Goal: Use online tool/utility

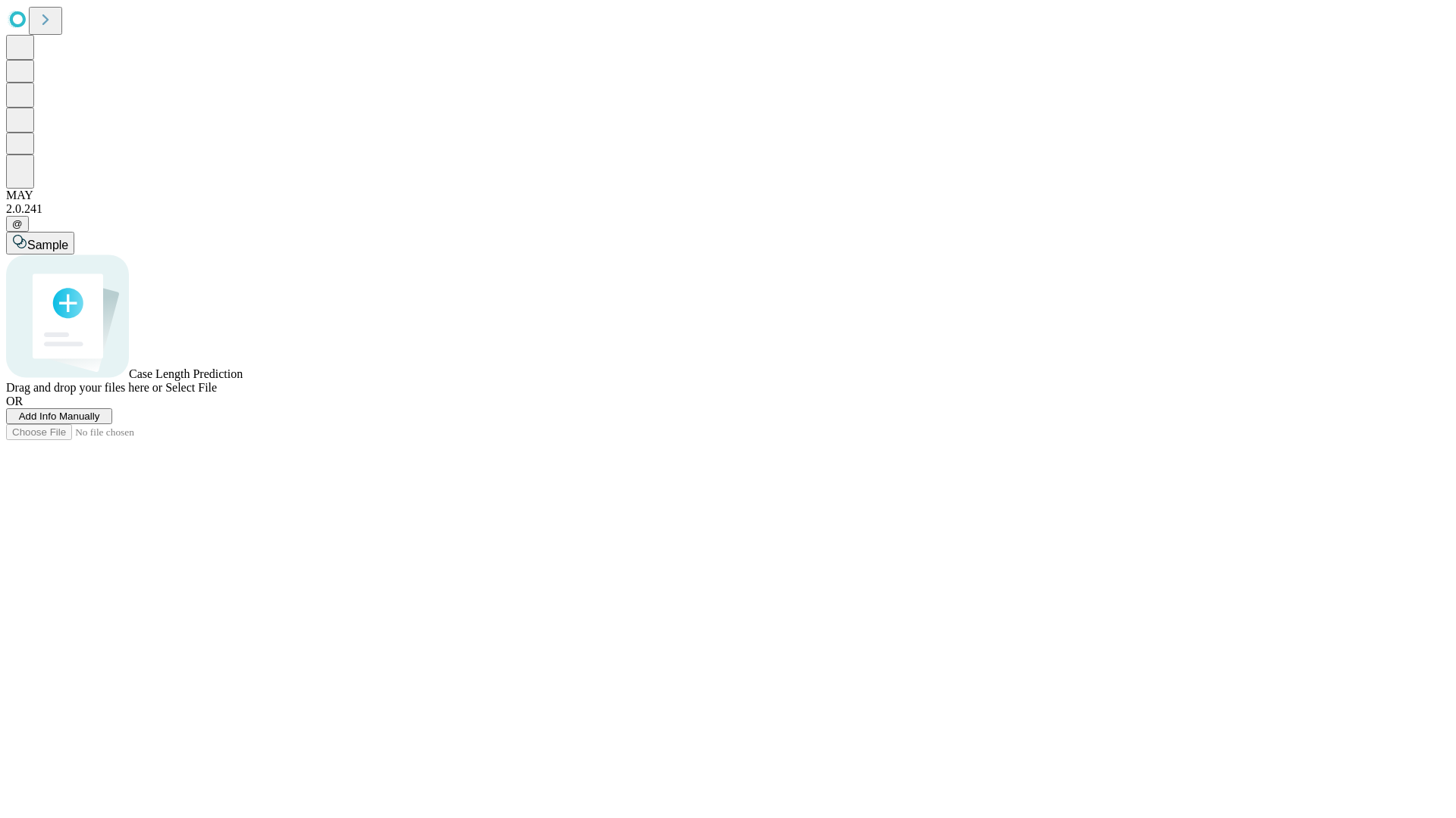
click at [216, 394] on span "Select File" at bounding box center [191, 387] width 52 height 12
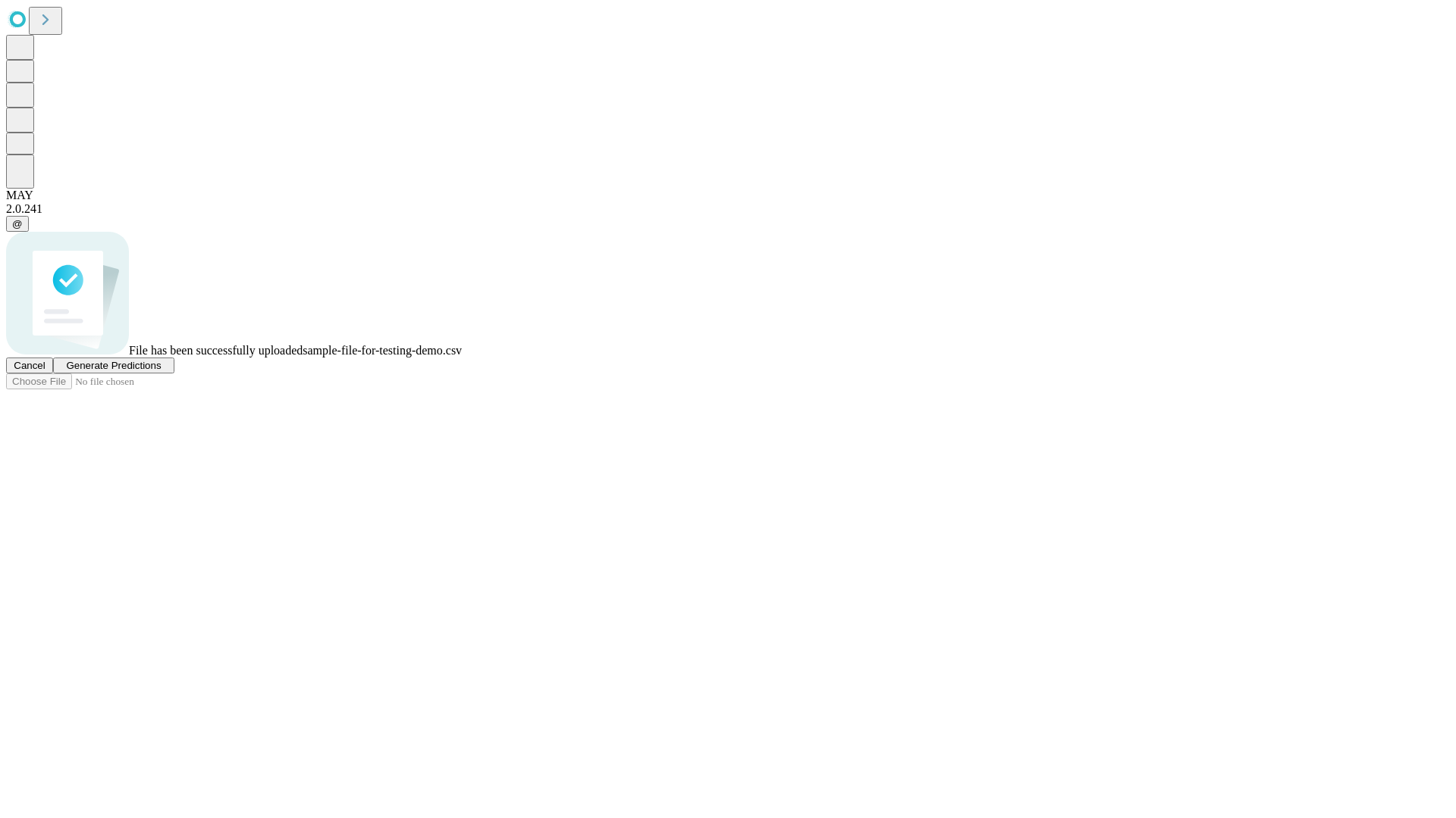
click at [161, 371] on span "Generate Predictions" at bounding box center [113, 365] width 95 height 12
